Goal: Communication & Community: Answer question/provide support

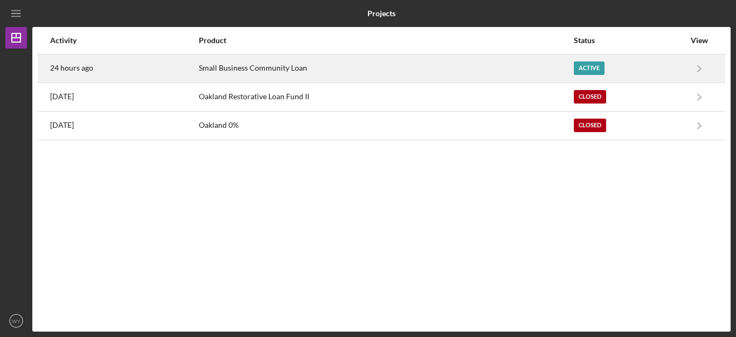
click at [589, 71] on div "Active" at bounding box center [589, 67] width 31 height 13
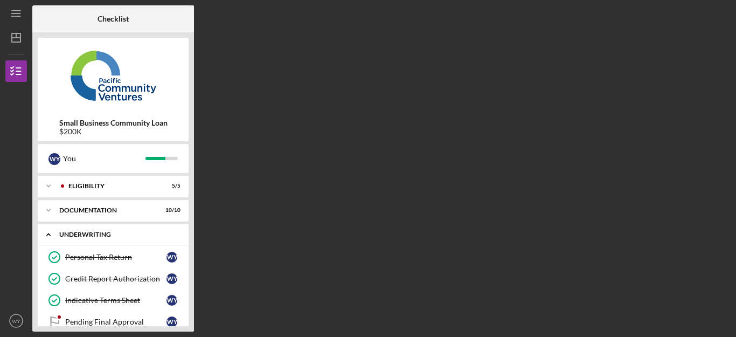
click at [117, 233] on div "Underwriting" at bounding box center [117, 234] width 116 height 6
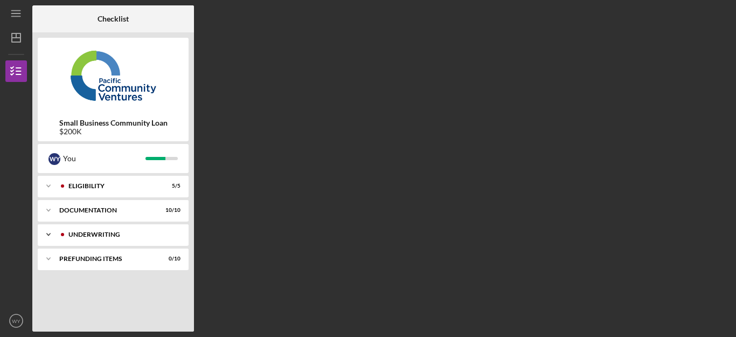
click at [117, 233] on div "Underwriting" at bounding box center [121, 234] width 107 height 6
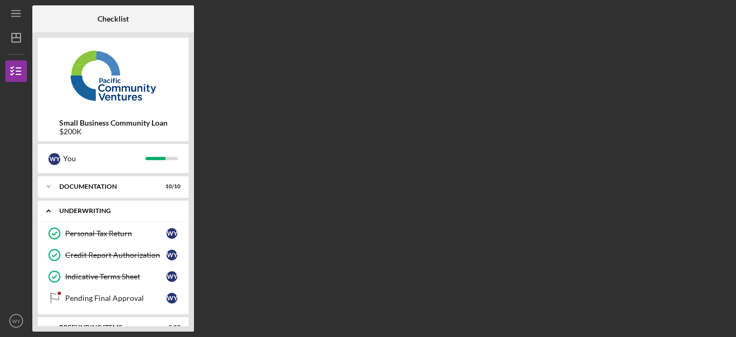
scroll to position [42, 0]
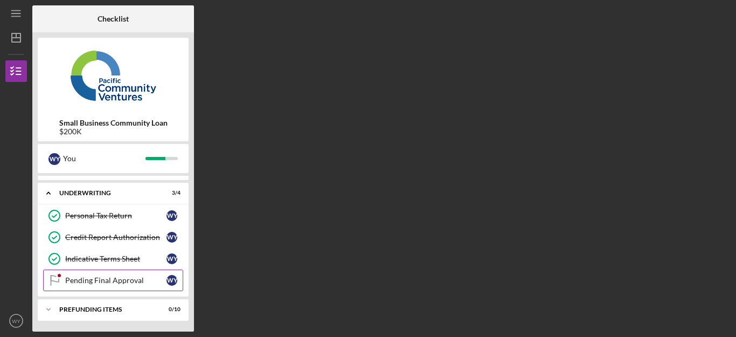
click at [118, 280] on div "Pending Final Approval" at bounding box center [115, 280] width 101 height 9
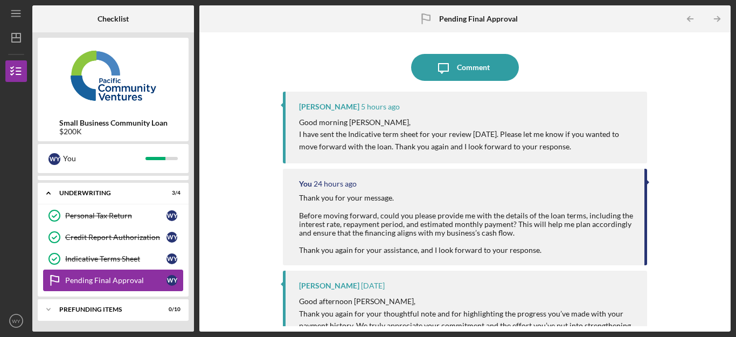
click at [122, 280] on div "Pending Final Approval" at bounding box center [115, 280] width 101 height 9
click at [226, 191] on div "Icon/Message Comment [PERSON_NAME] 5 hours ago Good morning [PERSON_NAME], I ha…" at bounding box center [465, 182] width 521 height 288
drag, startPoint x: 576, startPoint y: 147, endPoint x: 296, endPoint y: 128, distance: 280.4
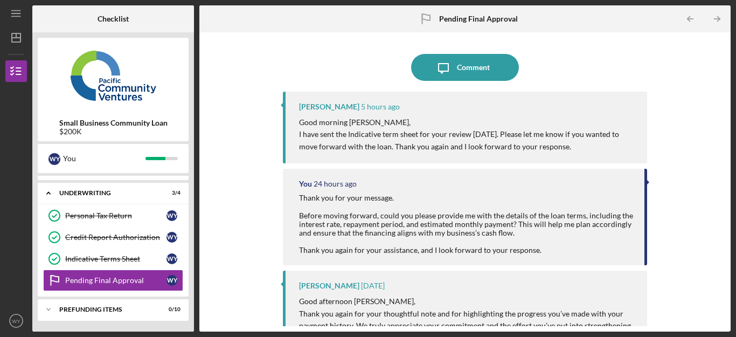
click at [296, 128] on div "[PERSON_NAME] 5 hours ago Good morning [PERSON_NAME], I have sent the Indicativ…" at bounding box center [465, 128] width 364 height 72
click at [474, 147] on p "I have sent the Indicative term sheet for your review [DATE]. Please let me kno…" at bounding box center [467, 140] width 337 height 24
drag, startPoint x: 575, startPoint y: 143, endPoint x: 300, endPoint y: 109, distance: 276.5
click at [300, 109] on div "[PERSON_NAME] 5 hours ago Good morning [PERSON_NAME], I have sent the Indicativ…" at bounding box center [465, 128] width 364 height 72
copy div "[PERSON_NAME] 5 hours ago Good morning [PERSON_NAME], I have sent the Indicativ…"
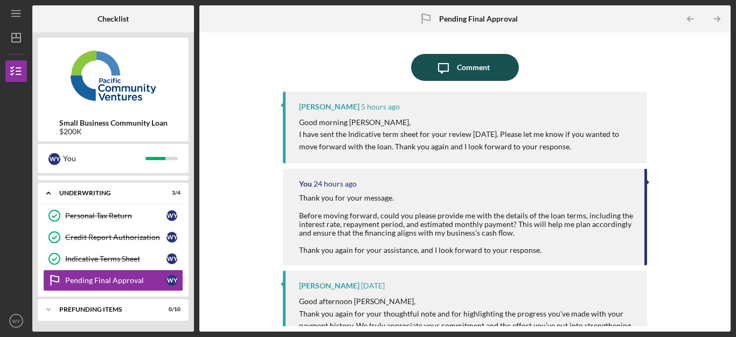
click at [482, 68] on div "Comment" at bounding box center [473, 67] width 33 height 27
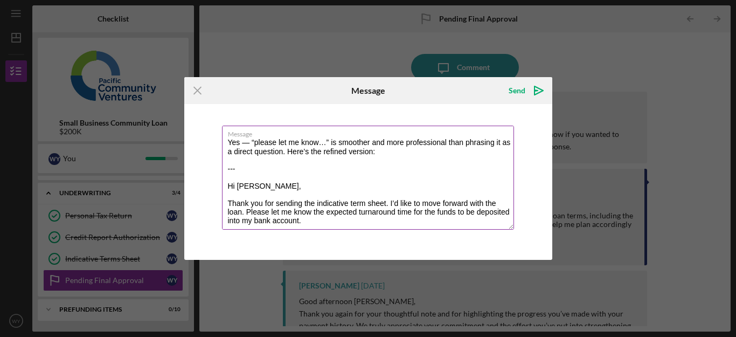
scroll to position [74, 0]
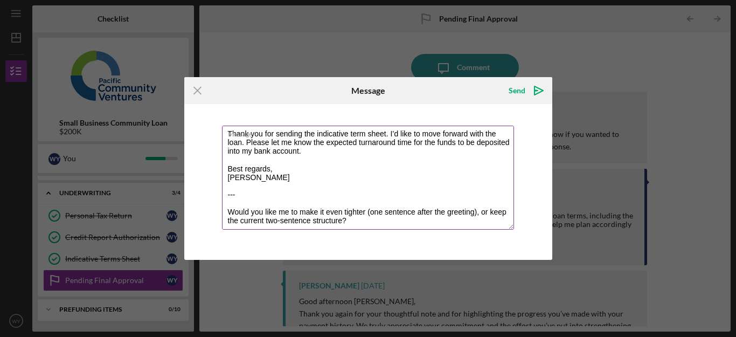
drag, startPoint x: 377, startPoint y: 215, endPoint x: 227, endPoint y: 162, distance: 158.7
click at [227, 162] on textarea "Yes — “please let me know…” is smoother and more professional than phrasing it …" at bounding box center [368, 178] width 292 height 104
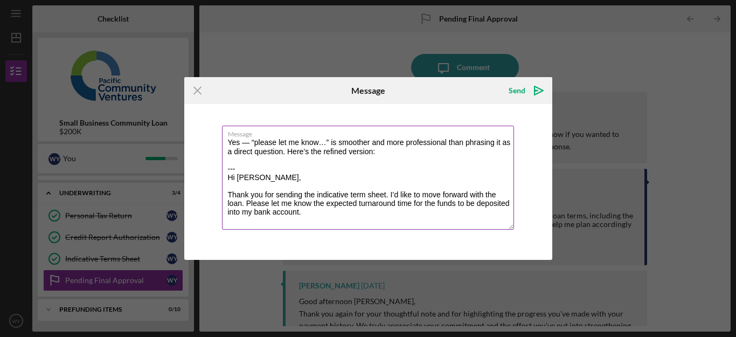
scroll to position [0, 0]
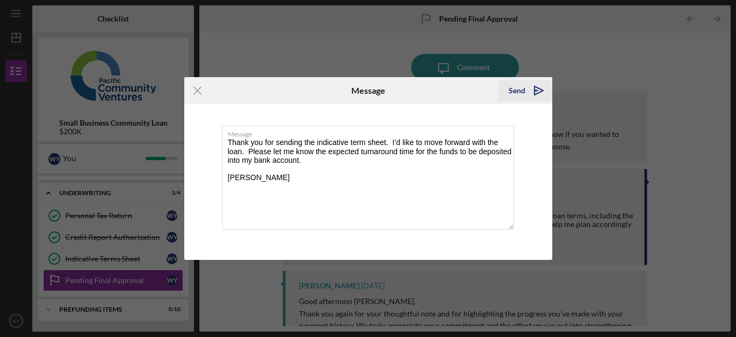
type textarea "Thank you for sending the indicative term sheet. I’d like to move forward with …"
click at [519, 87] on div "Send" at bounding box center [517, 91] width 17 height 22
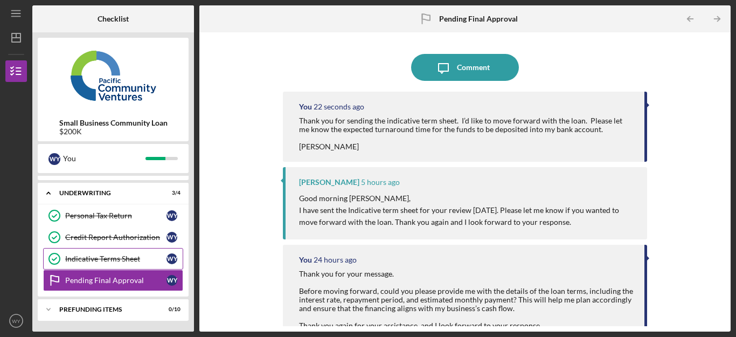
click at [122, 257] on div "Indicative Terms Sheet" at bounding box center [115, 258] width 101 height 9
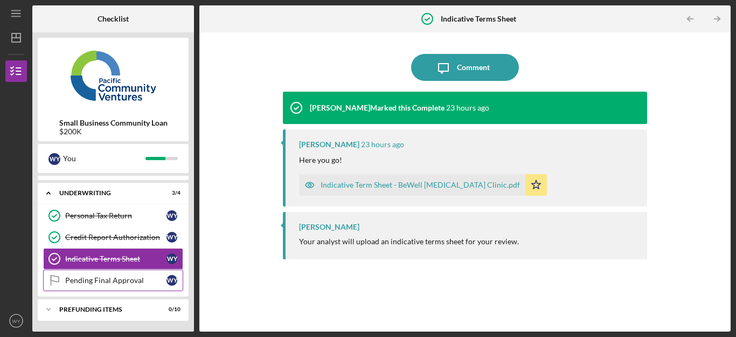
click at [108, 285] on link "Pending Final Approval Pending Final Approval W Y" at bounding box center [113, 281] width 140 height 22
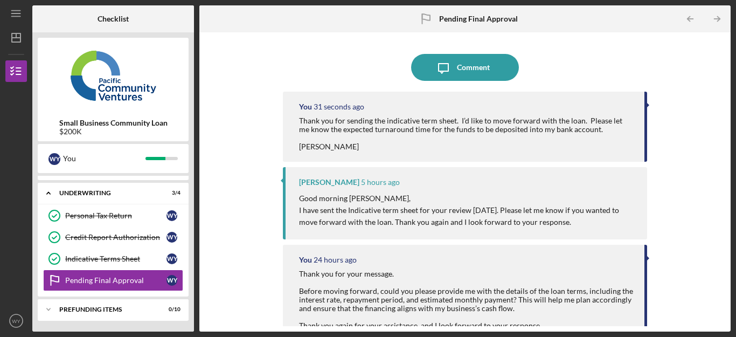
drag, startPoint x: 191, startPoint y: 270, endPoint x: 191, endPoint y: 296, distance: 26.4
click at [191, 296] on div "Small Business Community Loan $200K W Y You Icon/Expander Eligibility 5 / 5 Ico…" at bounding box center [113, 181] width 162 height 299
click at [67, 313] on div "Icon/Expander Prefunding Items 0 / 10" at bounding box center [113, 310] width 151 height 22
click at [160, 274] on link "Pending Final Approval Pending Final Approval W Y" at bounding box center [113, 281] width 140 height 22
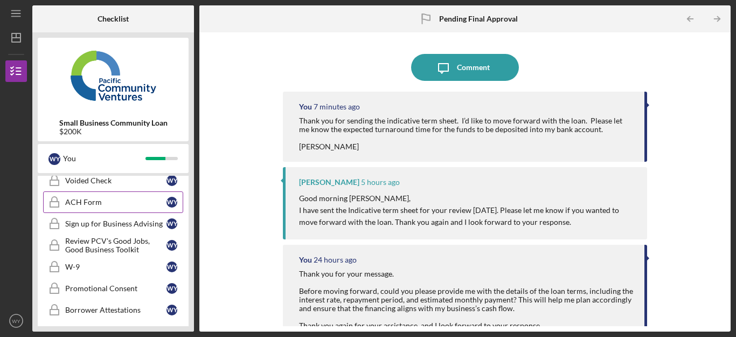
scroll to position [220, 0]
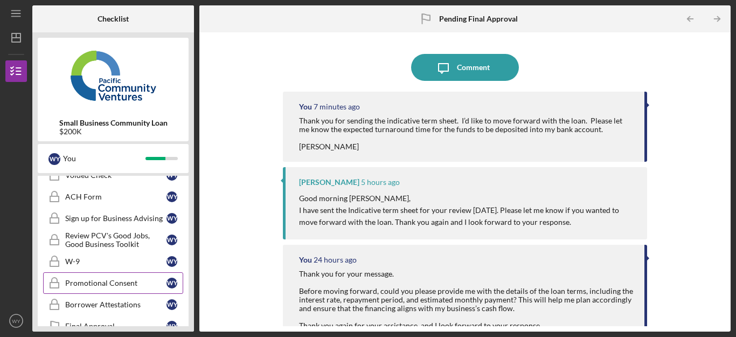
click at [126, 284] on div "Promotional Consent" at bounding box center [115, 283] width 101 height 9
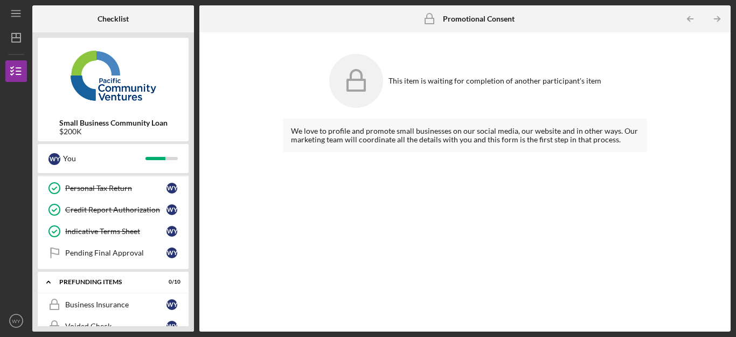
scroll to position [91, 0]
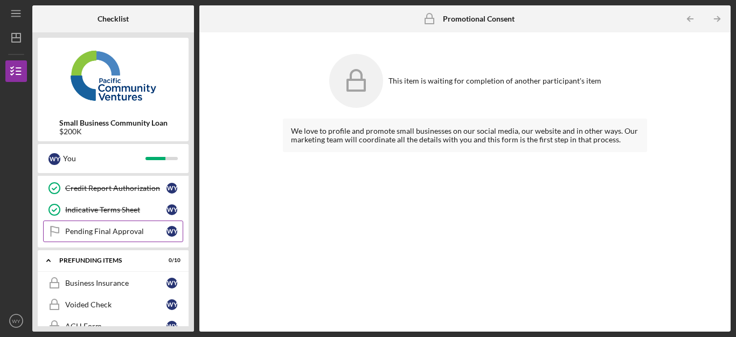
click at [133, 234] on div "Pending Final Approval" at bounding box center [115, 231] width 101 height 9
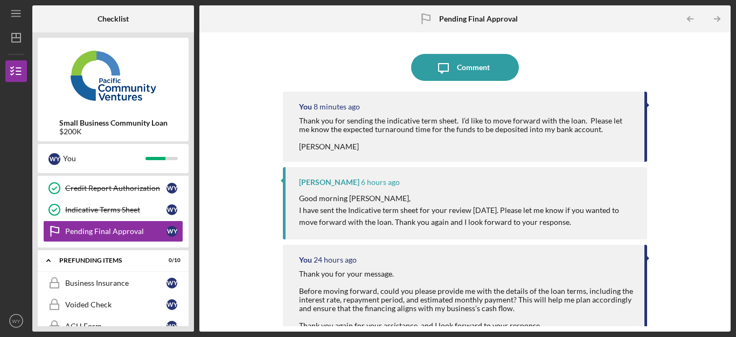
click at [228, 201] on div "Icon/Message Comment You 8 minutes ago Thank you for sending the indicative ter…" at bounding box center [465, 182] width 521 height 288
